Goal: Information Seeking & Learning: Learn about a topic

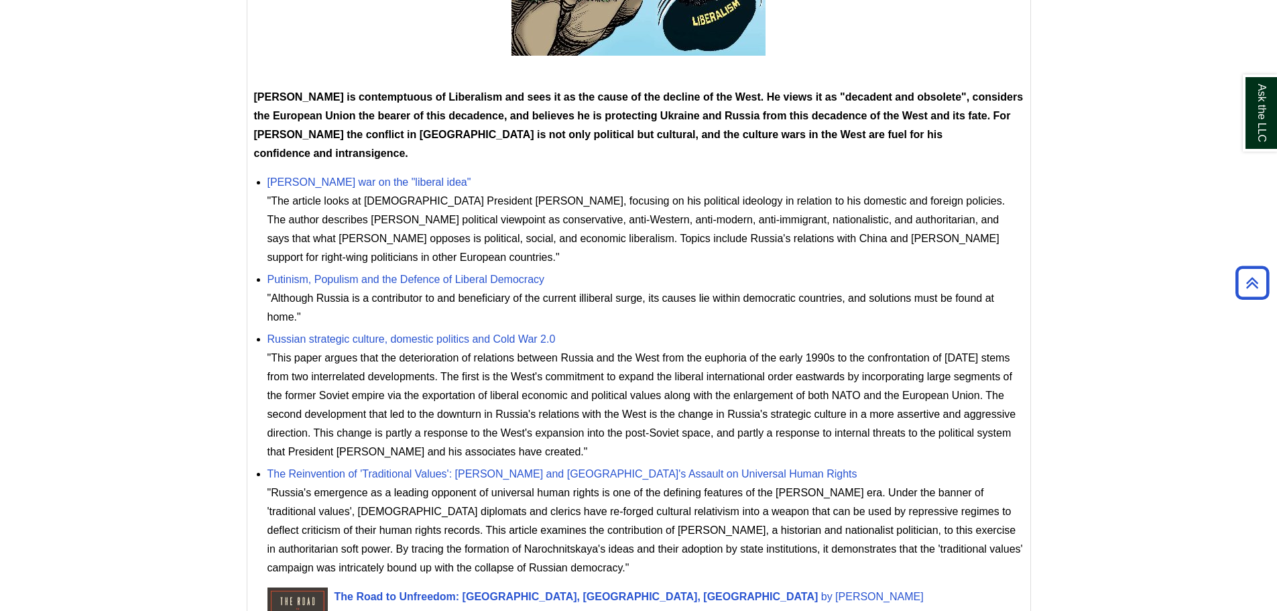
scroll to position [603, 0]
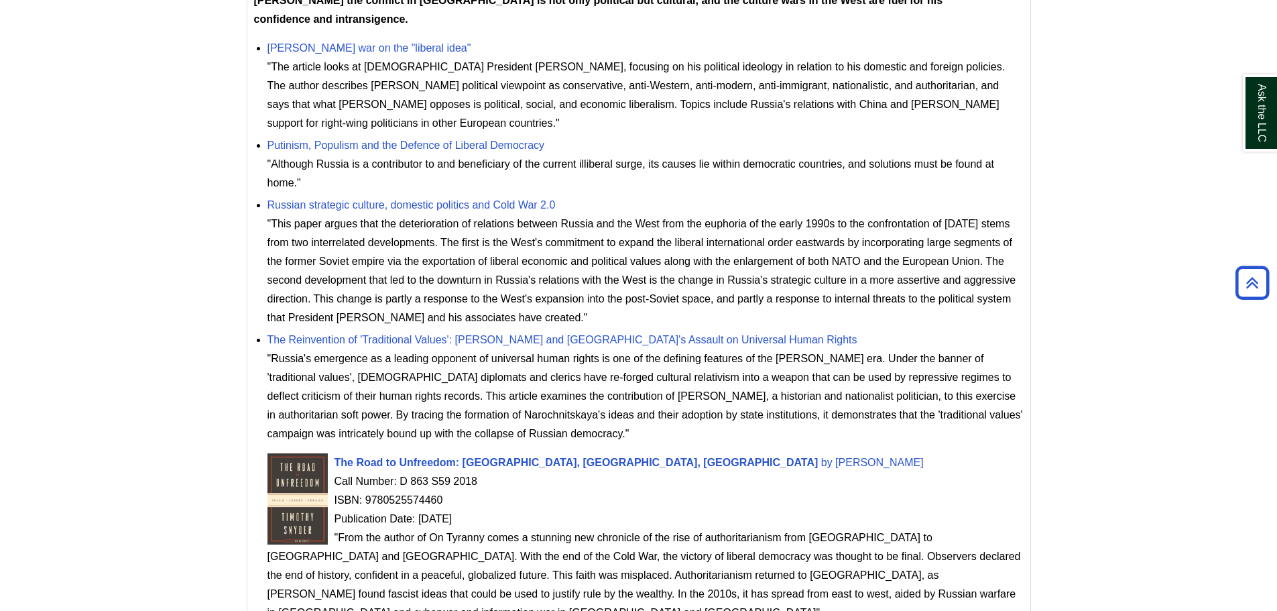
scroll to position [737, 0]
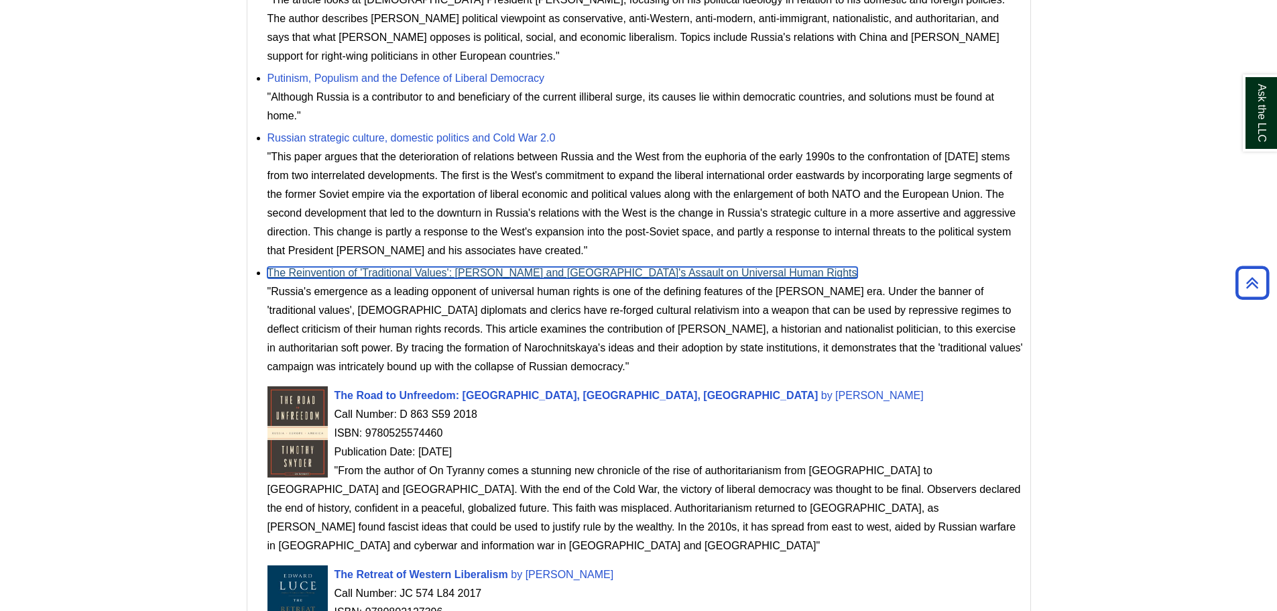
click at [295, 267] on link "The Reinvention of 'Traditional Values': [PERSON_NAME] and [GEOGRAPHIC_DATA]'s …" at bounding box center [562, 272] width 590 height 11
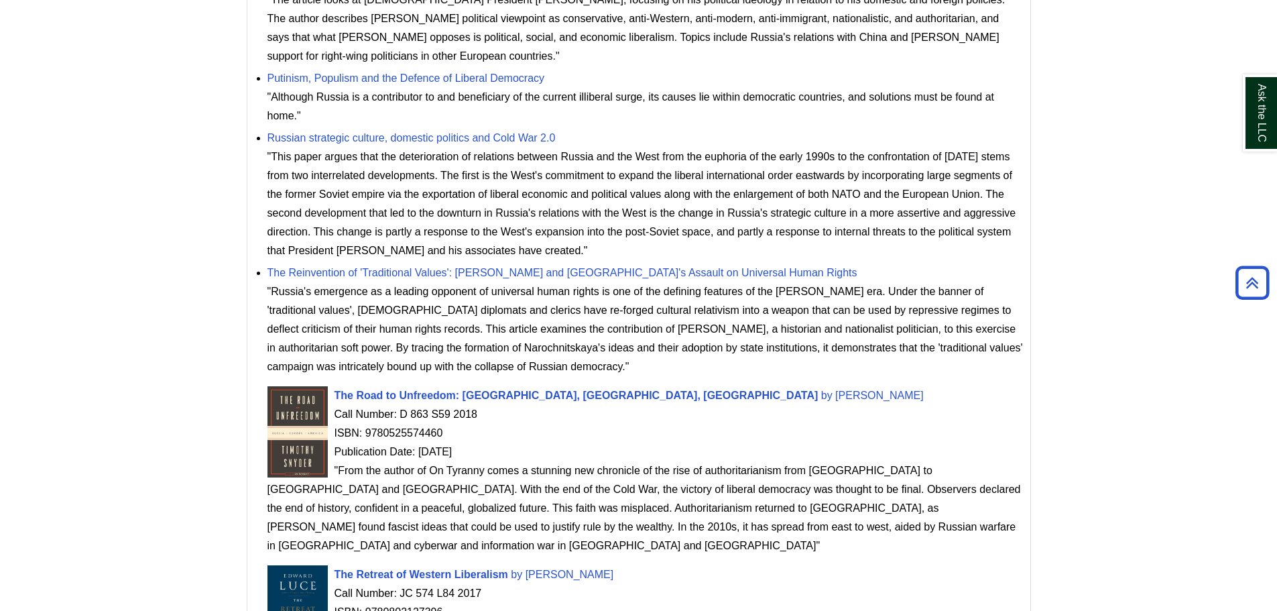
drag, startPoint x: 263, startPoint y: 233, endPoint x: 809, endPoint y: 233, distance: 546.2
click at [809, 233] on ul "[PERSON_NAME] war on the "liberal idea" "The article looks at [DEMOGRAPHIC_DATA…" at bounding box center [638, 172] width 769 height 407
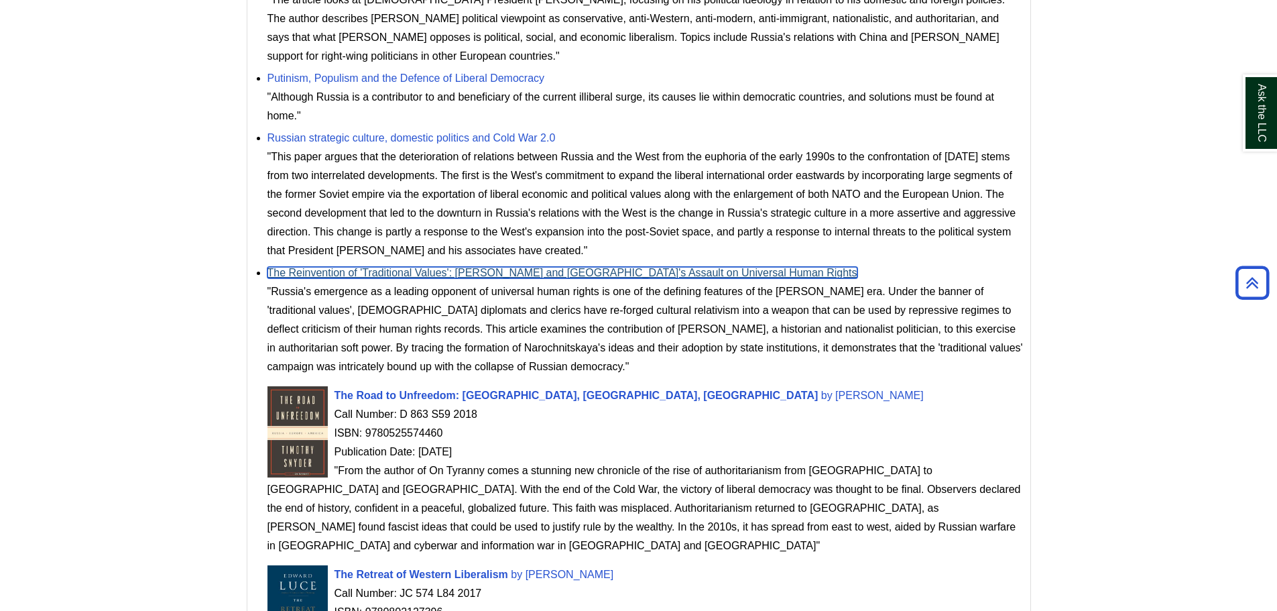
copy link "The Reinvention of 'Traditional Values': [PERSON_NAME] and [GEOGRAPHIC_DATA]'s …"
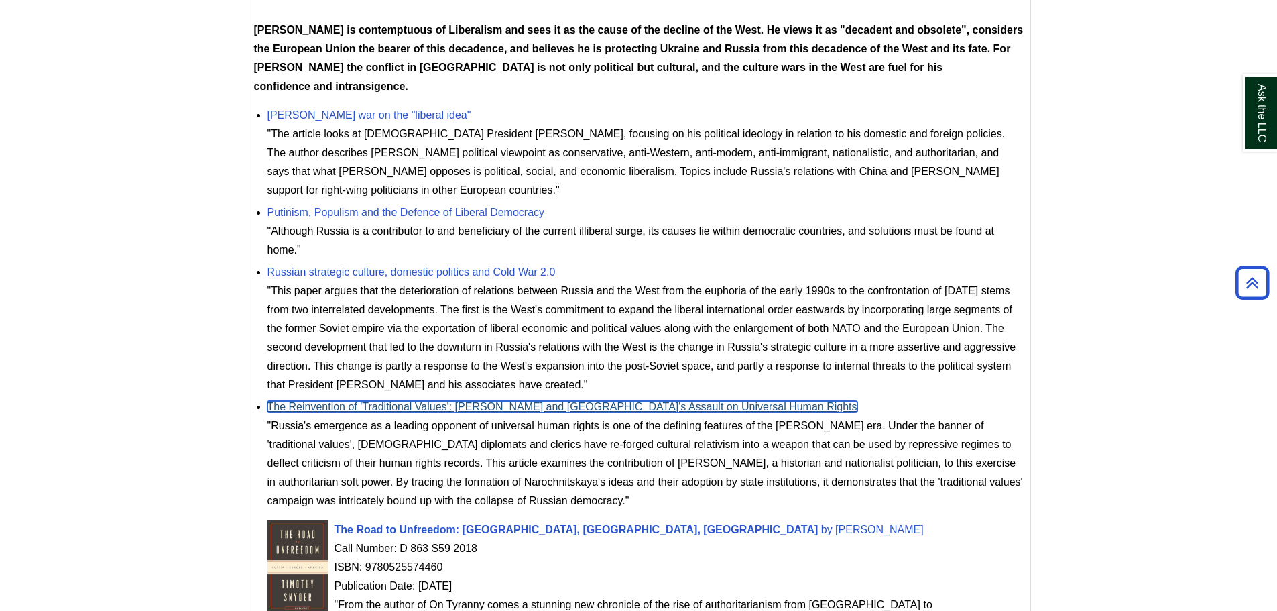
scroll to position [536, 0]
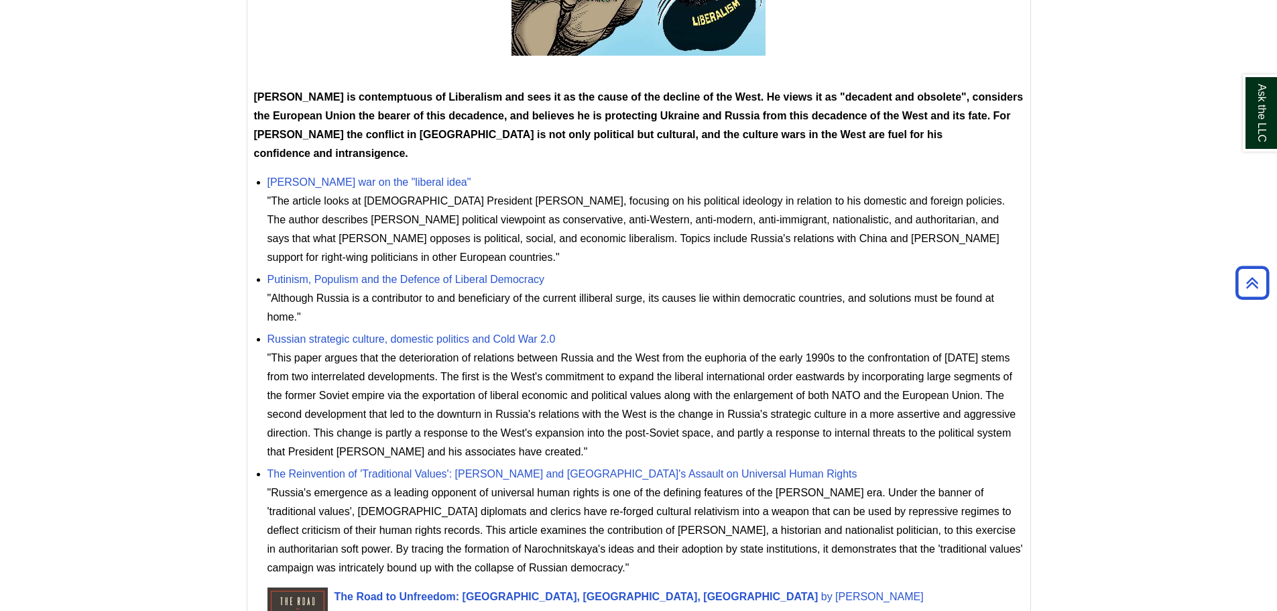
drag, startPoint x: 265, startPoint y: 160, endPoint x: 417, endPoint y: 154, distance: 151.6
click at [417, 170] on ul "[PERSON_NAME] war on the "liberal idea" "The article looks at [DEMOGRAPHIC_DATA…" at bounding box center [638, 373] width 769 height 407
copy link "[PERSON_NAME] war on the "liberal idea""
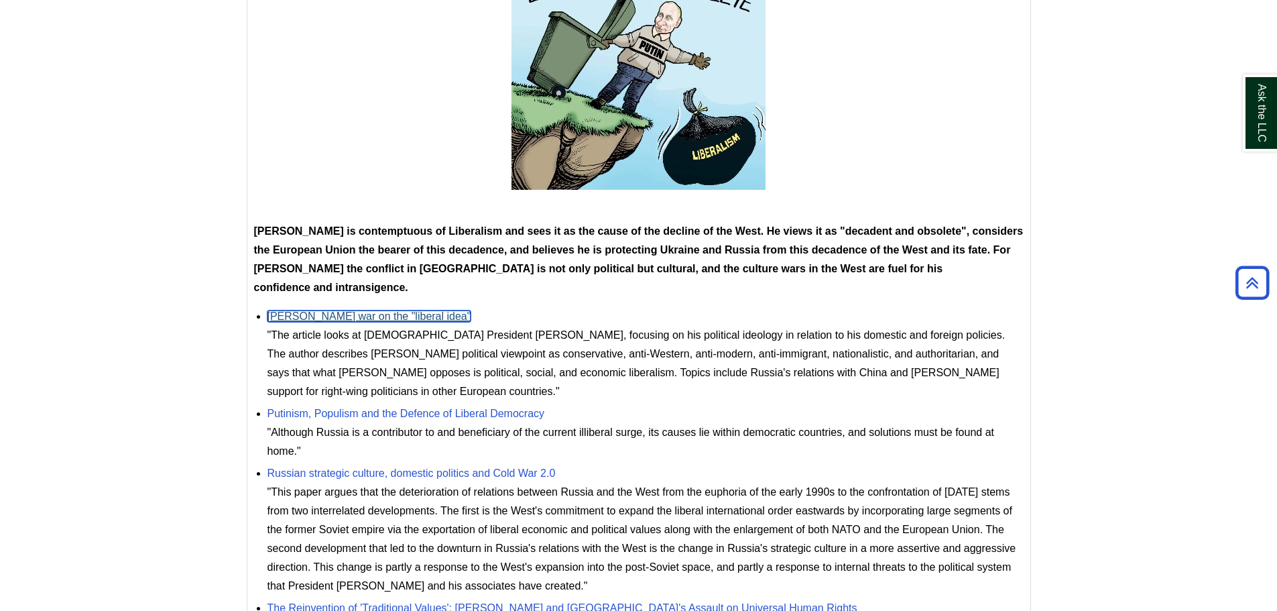
scroll to position [469, 0]
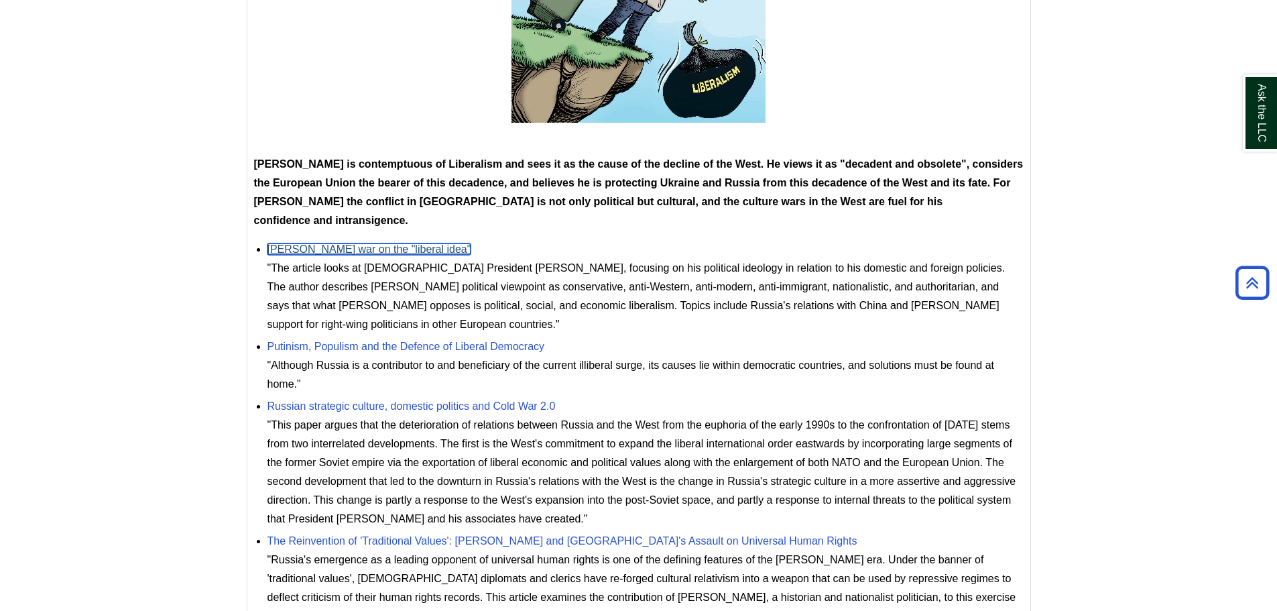
click at [373, 243] on link "[PERSON_NAME] war on the "liberal idea"" at bounding box center [369, 248] width 204 height 11
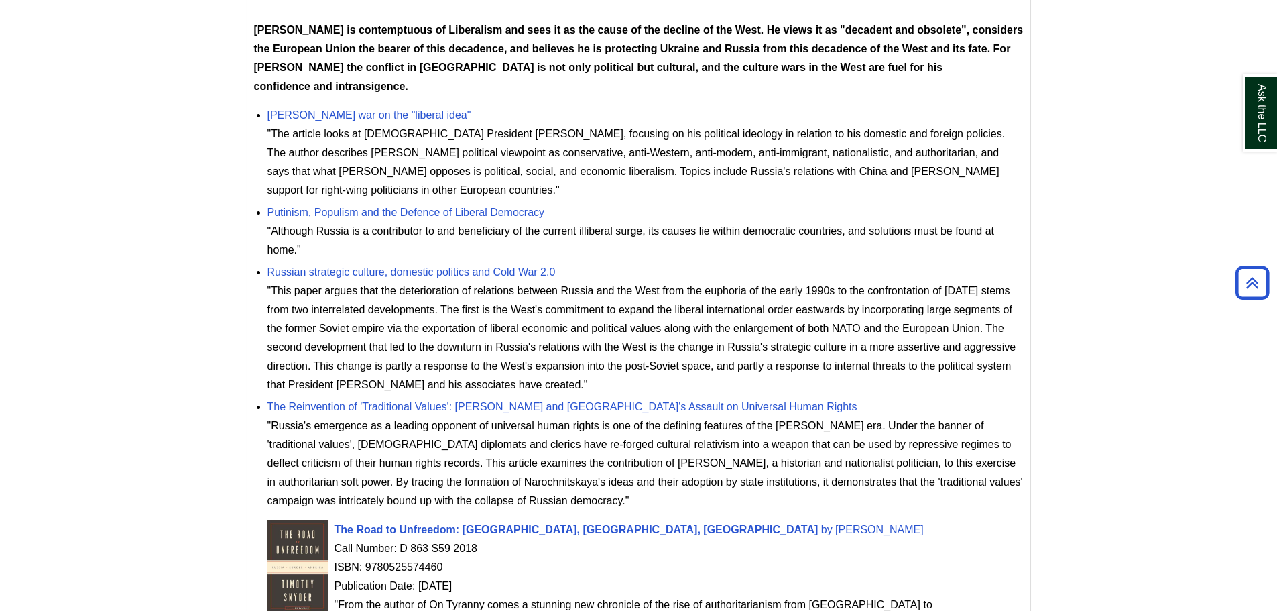
click at [267, 125] on div ""The article looks at [DEMOGRAPHIC_DATA] President [PERSON_NAME], focusing on h…" at bounding box center [645, 162] width 756 height 75
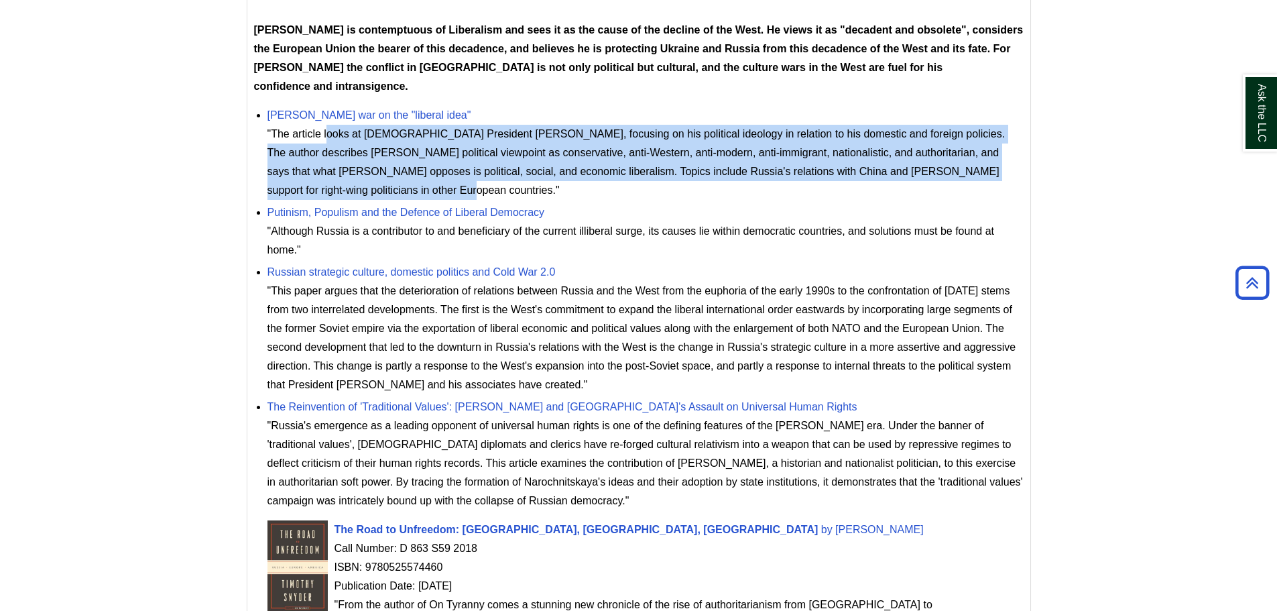
drag, startPoint x: 269, startPoint y: 113, endPoint x: 925, endPoint y: 144, distance: 656.2
copy div "The article looks at [DEMOGRAPHIC_DATA] President [PERSON_NAME], focusing on hi…"
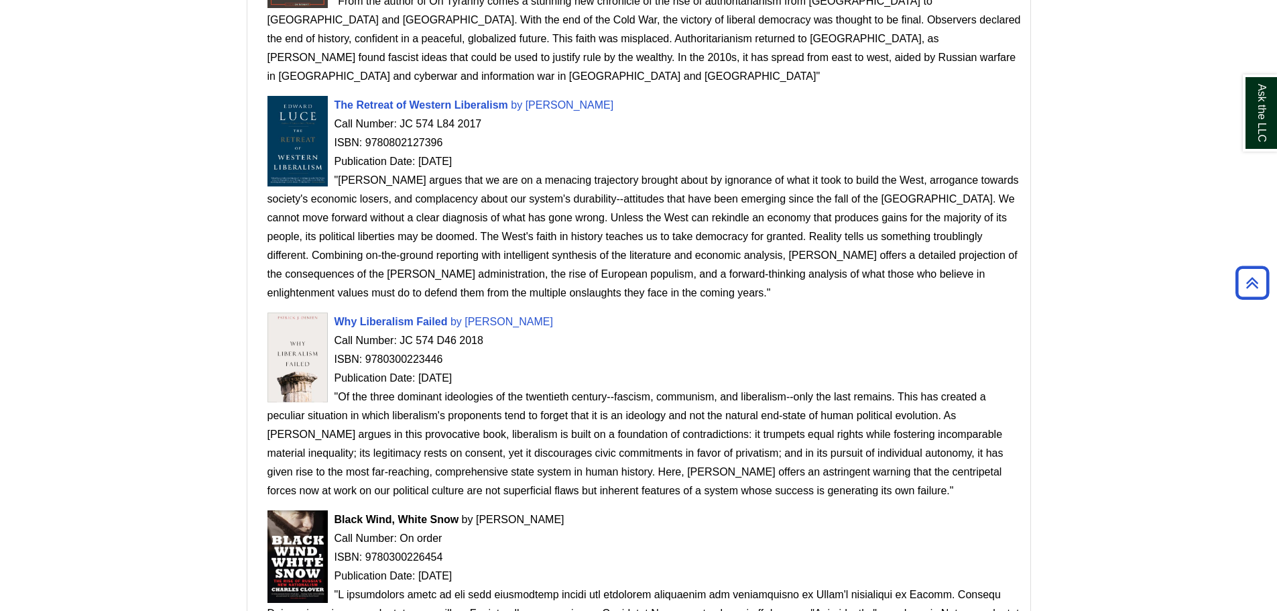
scroll to position [1340, 0]
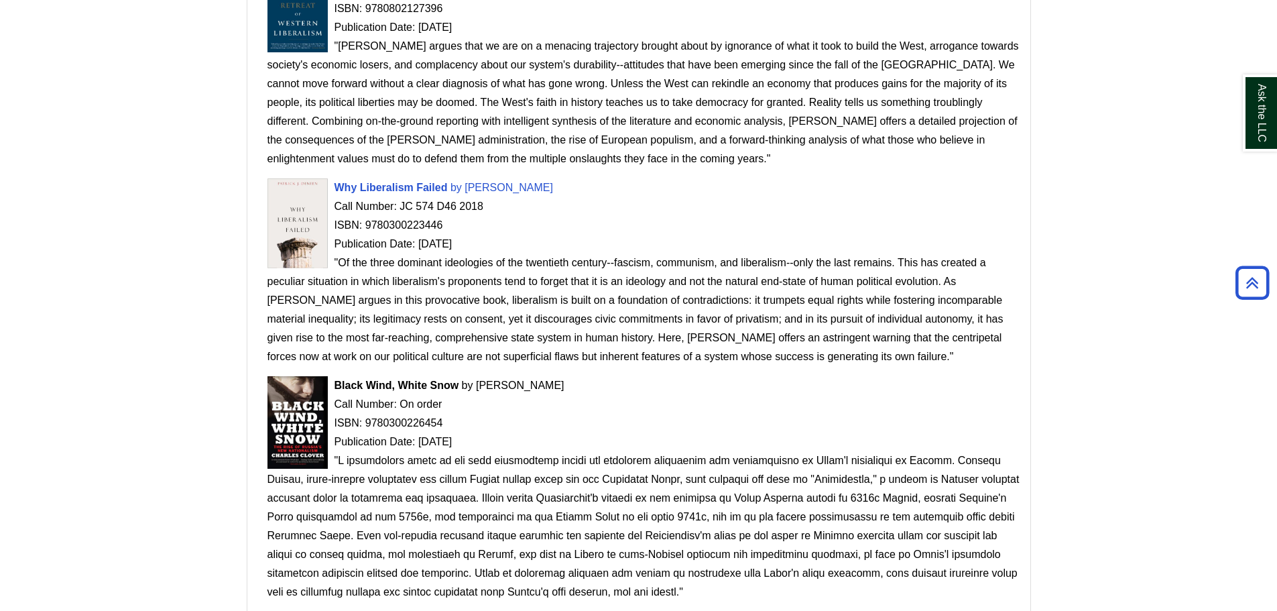
drag, startPoint x: 334, startPoint y: 201, endPoint x: 831, endPoint y: 298, distance: 506.0
click at [831, 298] on div ""Of the three dominant ideologies of the twentieth century--fascism, communism,…" at bounding box center [645, 309] width 756 height 113
copy div ""Of the three dominant ideologies of the twentieth century--fascism, communism,…"
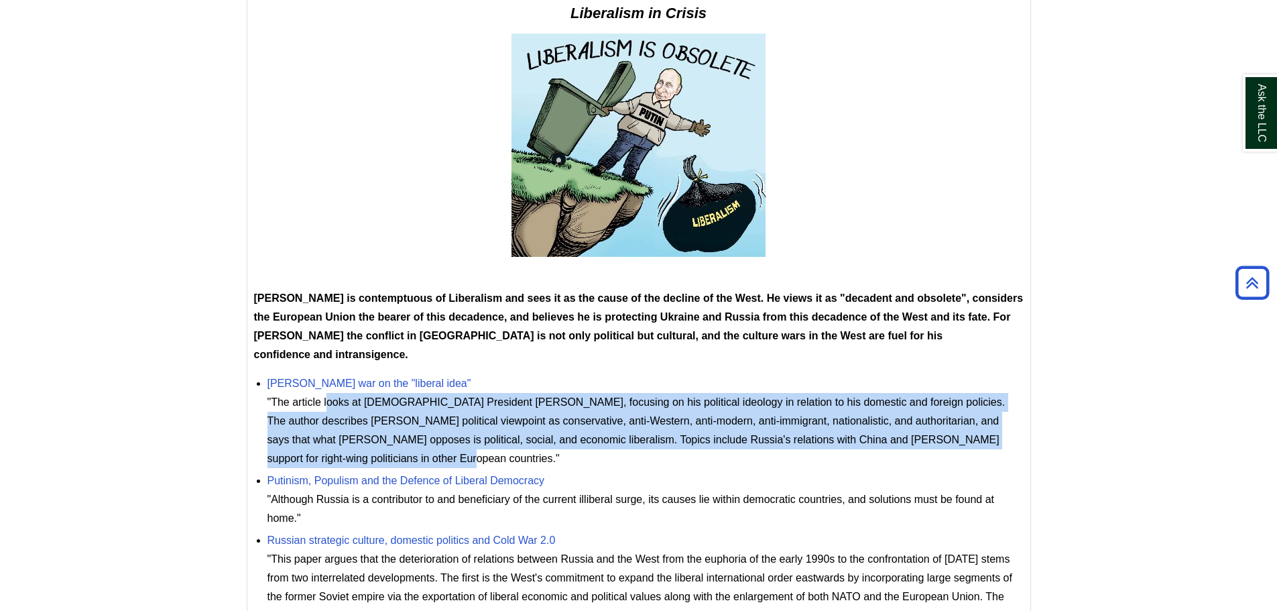
scroll to position [402, 0]
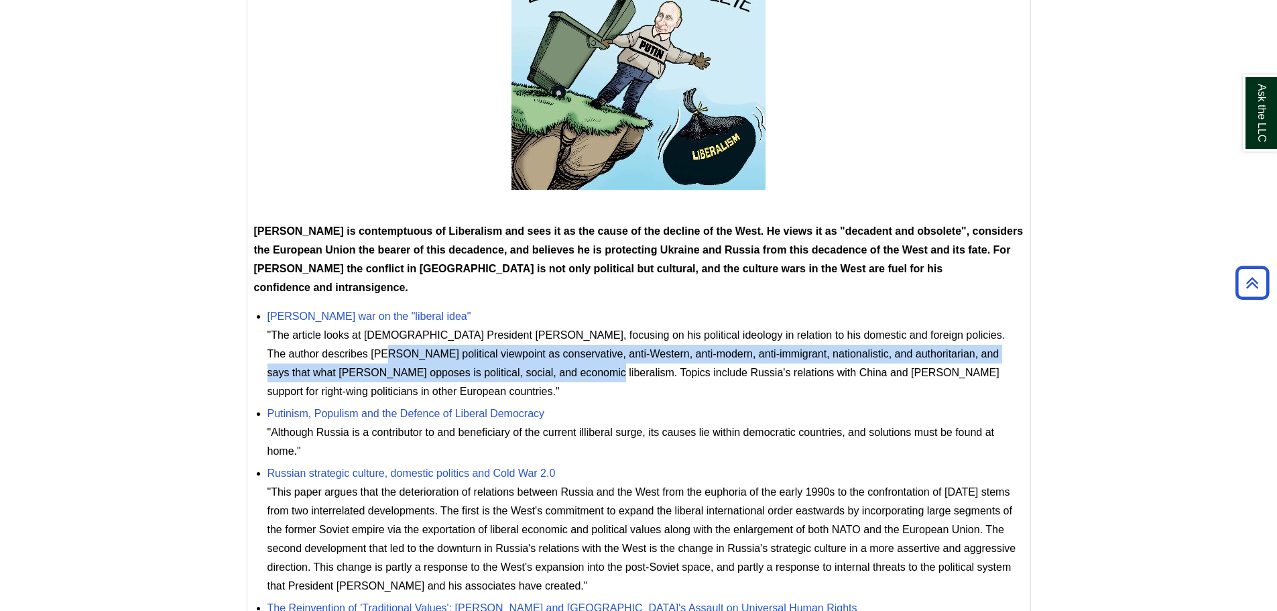
drag, startPoint x: 267, startPoint y: 334, endPoint x: 456, endPoint y: 353, distance: 189.3
click at [456, 353] on div ""The article looks at [DEMOGRAPHIC_DATA] President [PERSON_NAME], focusing on h…" at bounding box center [645, 363] width 756 height 75
copy div "[PERSON_NAME] political viewpoint as conservative, anti-Western, anti-modern, a…"
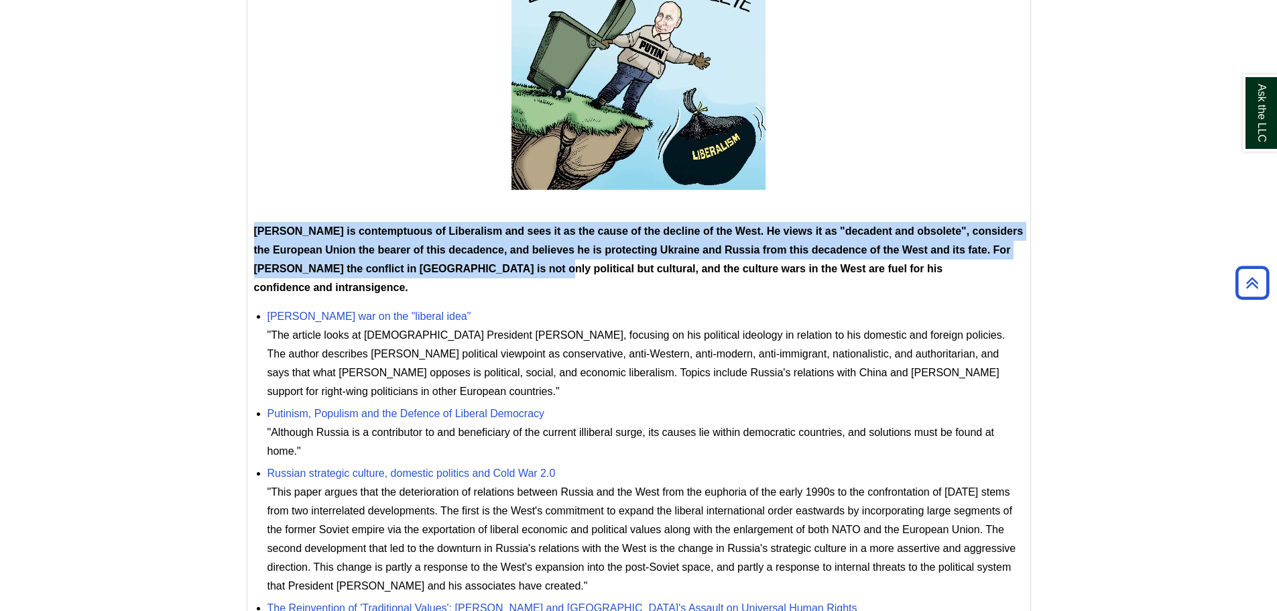
drag, startPoint x: 255, startPoint y: 232, endPoint x: 512, endPoint y: 258, distance: 258.0
click at [527, 263] on span "[PERSON_NAME] is contemptuous of Liberalism and sees it as the cause of the dec…" at bounding box center [638, 259] width 769 height 68
click at [485, 251] on span "[PERSON_NAME] is contemptuous of Liberalism and sees it as the cause of the dec…" at bounding box center [638, 259] width 769 height 68
drag, startPoint x: 255, startPoint y: 229, endPoint x: 970, endPoint y: 241, distance: 715.2
click at [970, 241] on p "[PERSON_NAME] is contemptuous of Liberalism and sees it as the cause of the dec…" at bounding box center [638, 259] width 769 height 75
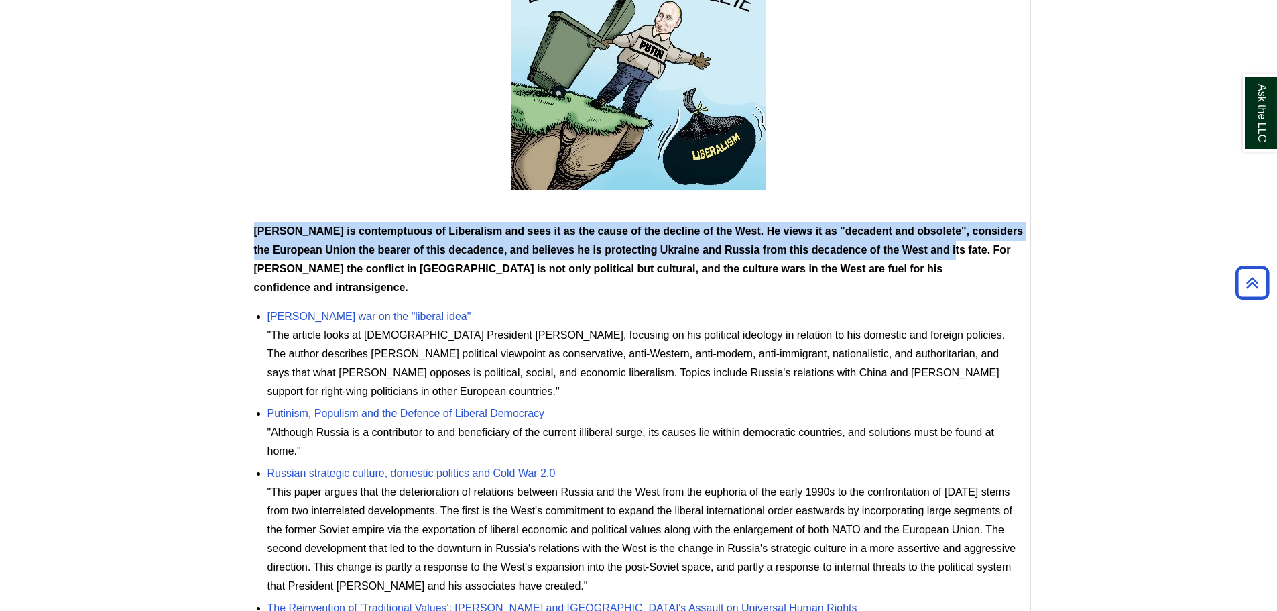
copy span "[PERSON_NAME] is contemptuous of Liberalism and sees it as the cause of the dec…"
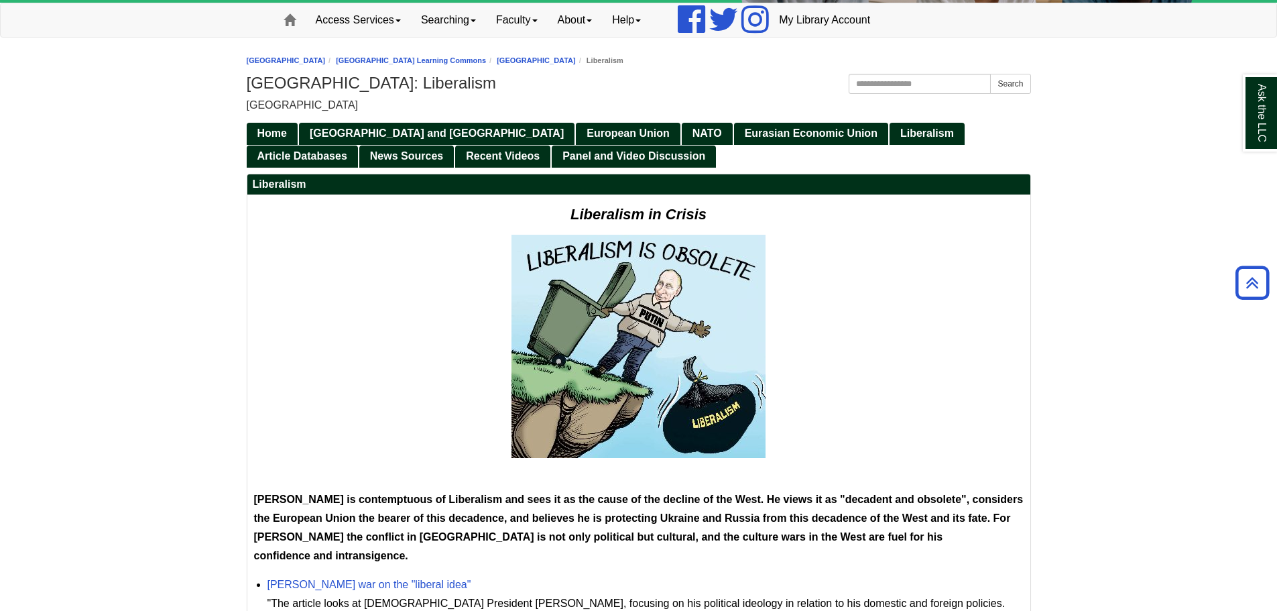
scroll to position [67, 0]
